Goal: Check status: Check status

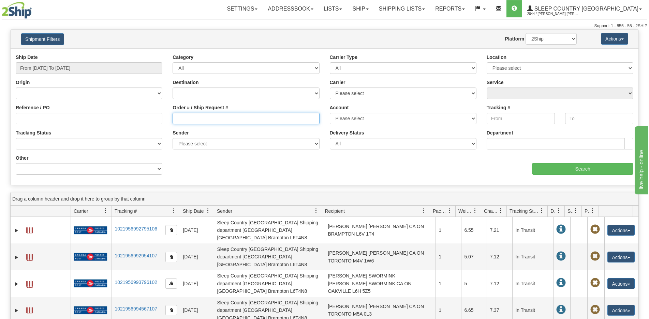
click at [236, 117] on input "Order # / Ship Request #" at bounding box center [245, 119] width 147 height 12
paste input "9000I027946"
type input "9000I027946"
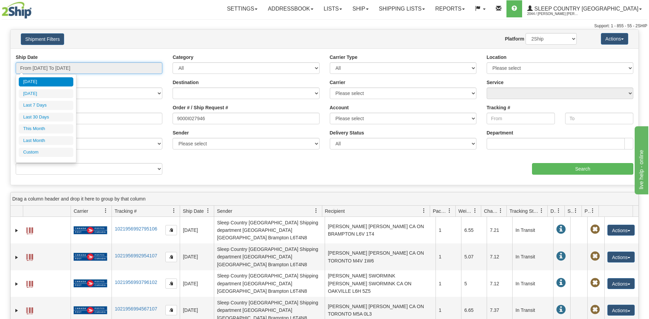
click at [80, 72] on input "From [DATE] To [DATE]" at bounding box center [89, 68] width 147 height 12
click at [45, 119] on li "Last 30 Days" at bounding box center [46, 117] width 55 height 9
type input "From [DATE] To [DATE]"
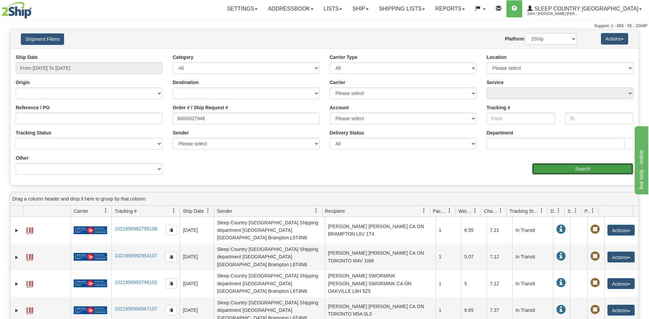
click at [558, 169] on input "Search" at bounding box center [582, 169] width 101 height 12
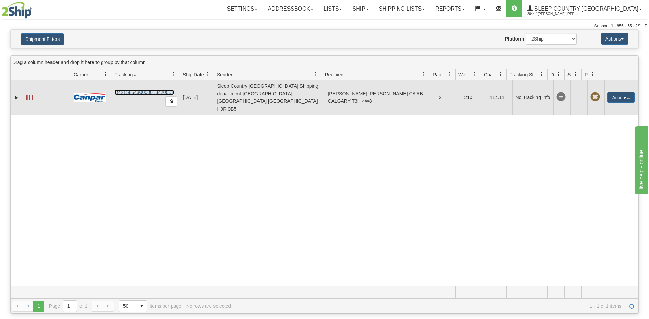
click at [134, 90] on link "D421585430000013420001" at bounding box center [144, 92] width 59 height 5
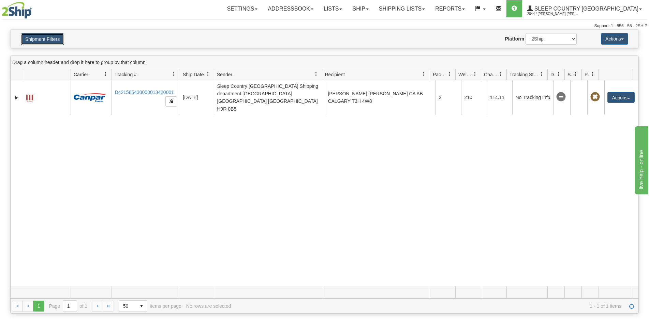
click at [28, 40] on button "Shipment Filters" at bounding box center [42, 39] width 43 height 12
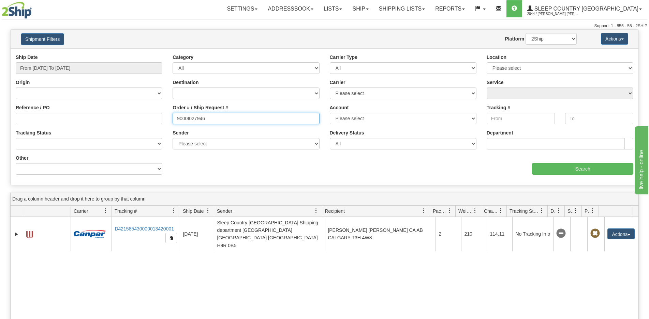
drag, startPoint x: 210, startPoint y: 122, endPoint x: 170, endPoint y: 118, distance: 40.4
click at [170, 118] on div "Order # / Ship Request # 9000I027946" at bounding box center [245, 116] width 157 height 25
paste input "877"
type input "9000I027877"
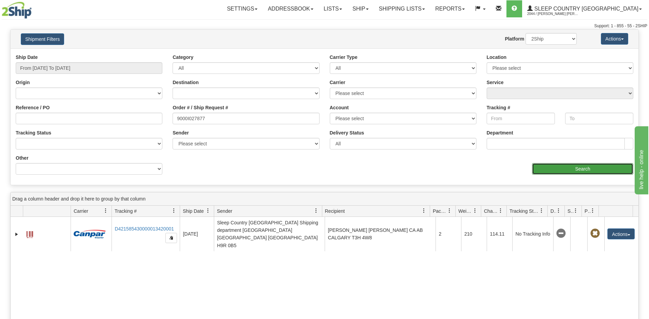
click at [583, 169] on input "Search" at bounding box center [582, 169] width 101 height 12
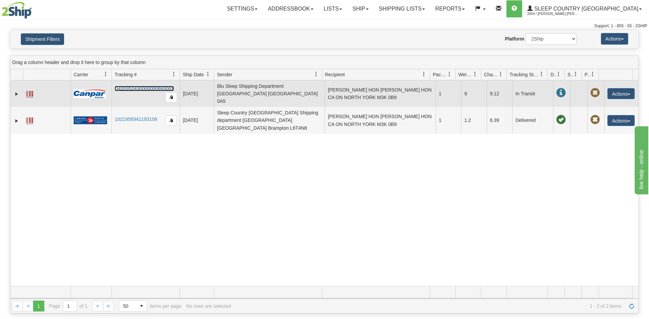
click at [152, 87] on link "D420352430000000693001" at bounding box center [144, 88] width 59 height 5
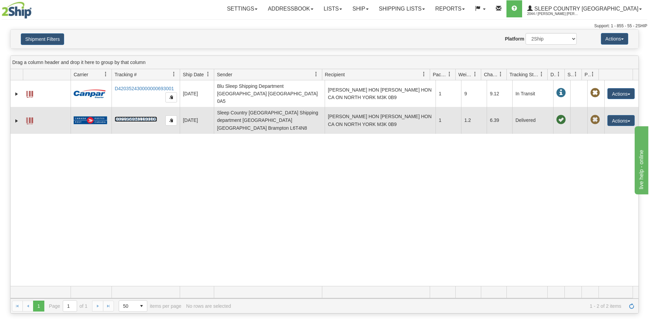
click at [137, 117] on link "1021956941193106" at bounding box center [136, 119] width 43 height 5
